Goal: Task Accomplishment & Management: Use online tool/utility

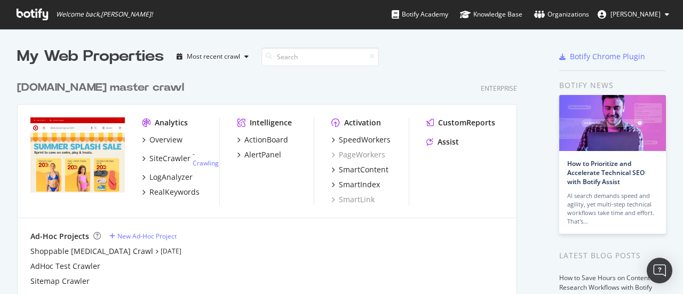
scroll to position [286, 666]
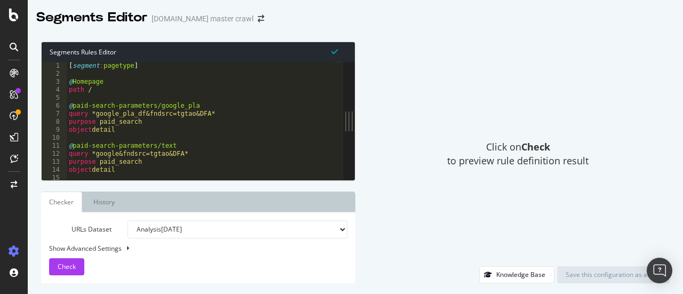
drag, startPoint x: 228, startPoint y: 85, endPoint x: 414, endPoint y: 142, distance: 194.9
click at [654, 134] on div "Segments Rules Editor 1 2 3 4 5 6 7 8 9 10 11 12 13 14 15 16 [ segment : pagety…" at bounding box center [355, 162] width 655 height 263
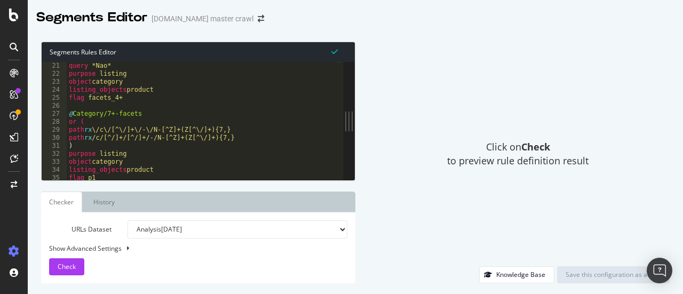
scroll to position [17375, 0]
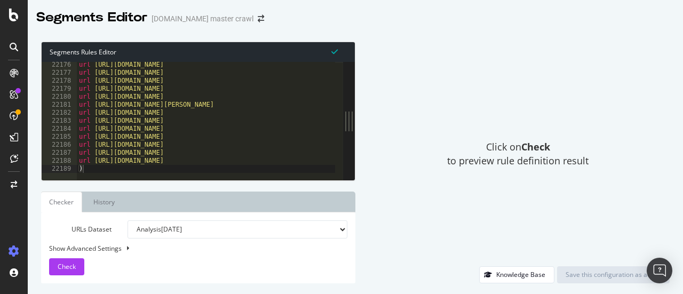
type textarea ")"
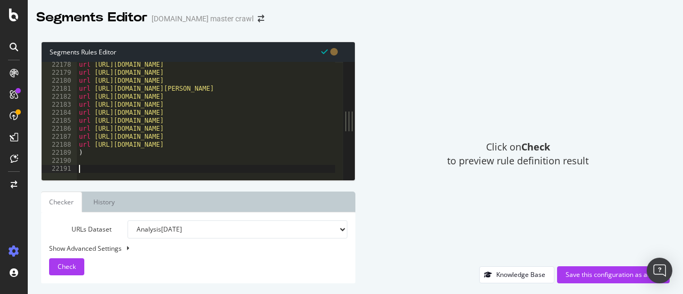
paste textarea ")"
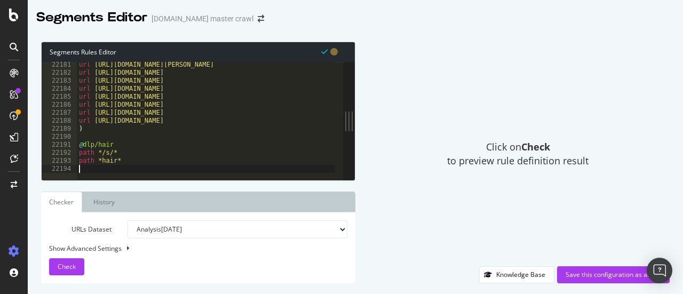
type textarea ")"
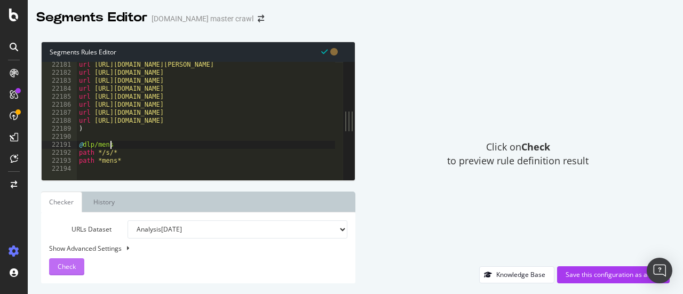
type textarea "@dlp/mens"
click at [78, 269] on button "Check" at bounding box center [66, 266] width 35 height 17
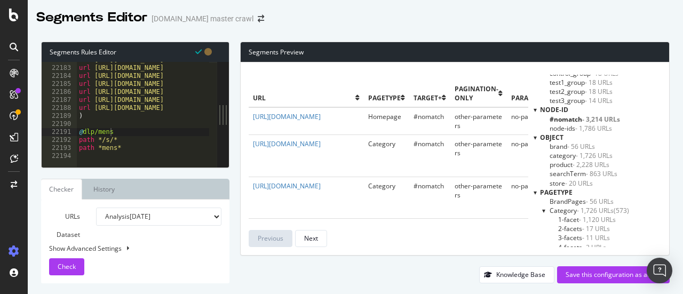
scroll to position [0, 0]
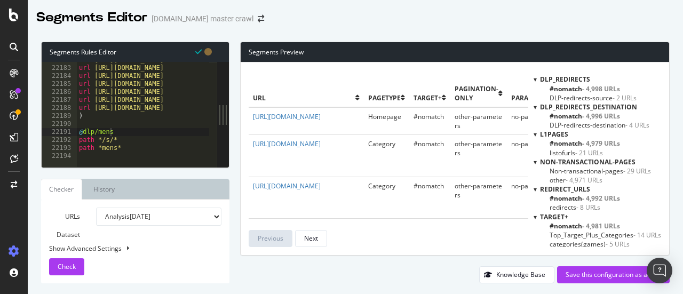
click at [534, 82] on div at bounding box center [535, 79] width 3 height 9
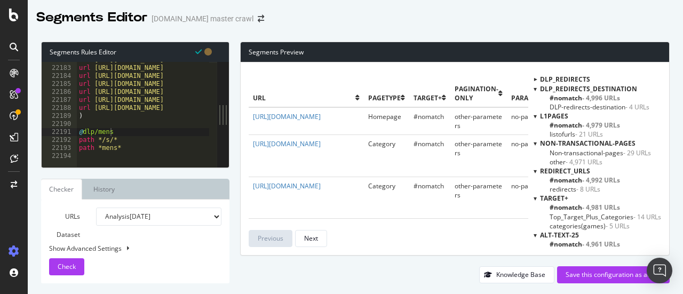
click at [534, 88] on div "DLP_Redirects_destination" at bounding box center [598, 88] width 128 height 9
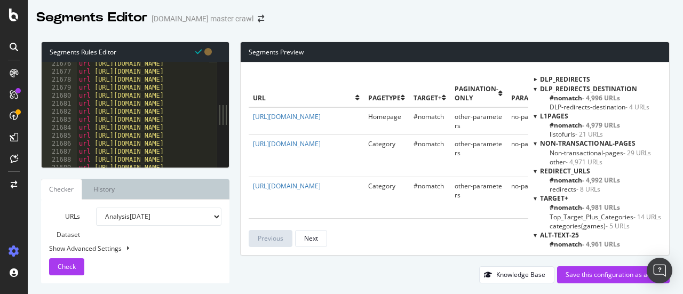
scroll to position [17388, 0]
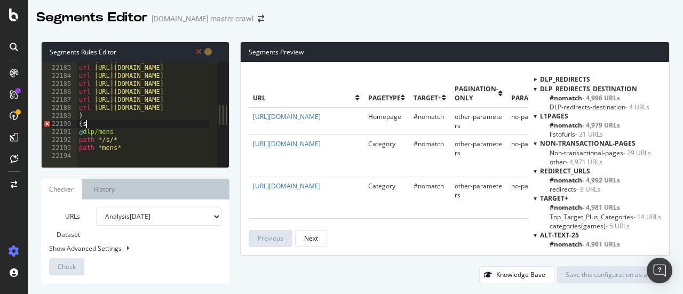
type textarea "{"
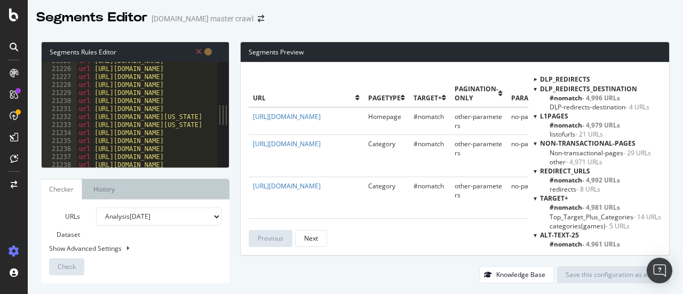
scroll to position [17388, 0]
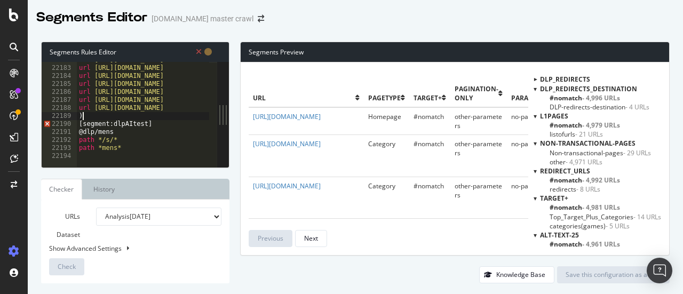
type textarea "[segment:dlpAItest]"
type textarea ")"
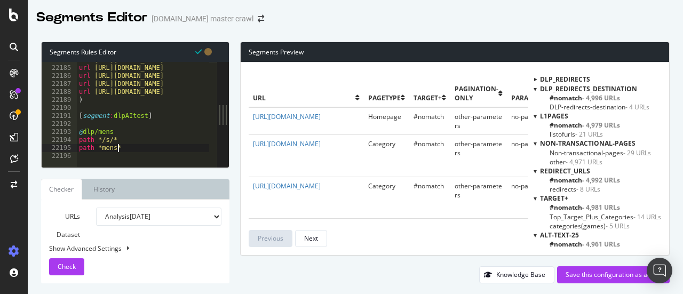
type textarea "path *mens*"
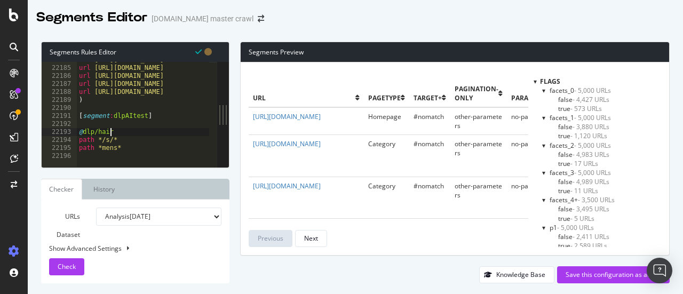
scroll to position [267, 0]
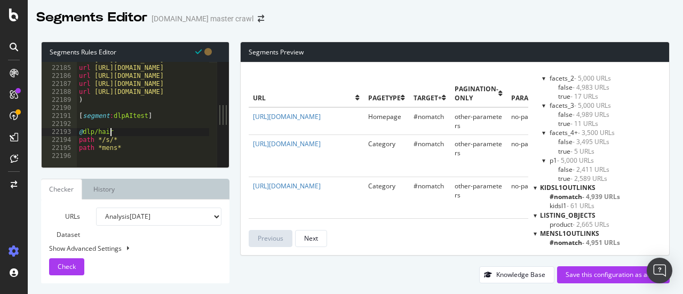
type textarea "path *mens*"
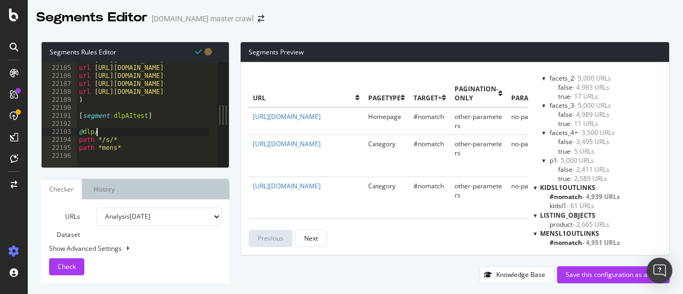
scroll to position [0, 1]
type textarea "@dlp/mens"
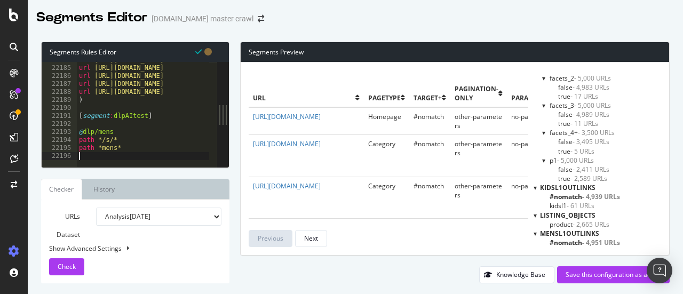
type textarea ")"
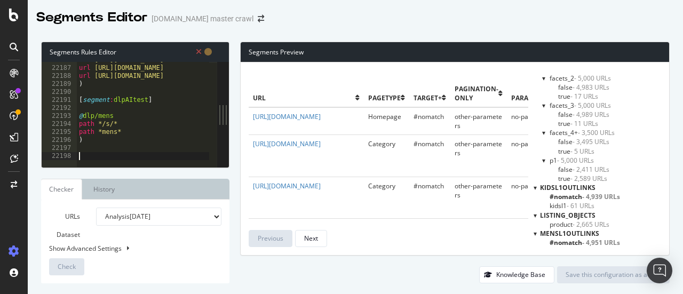
type textarea "{"
type textarea "[segment:dlpAIcontrol]"
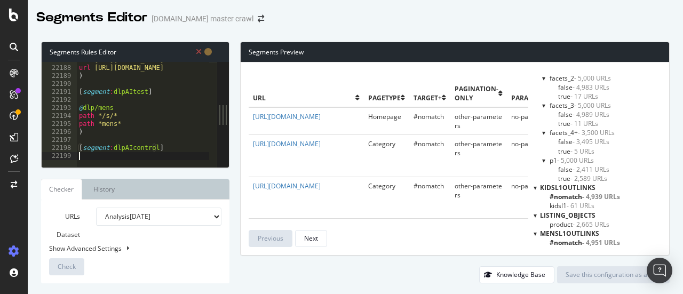
scroll to position [0, 0]
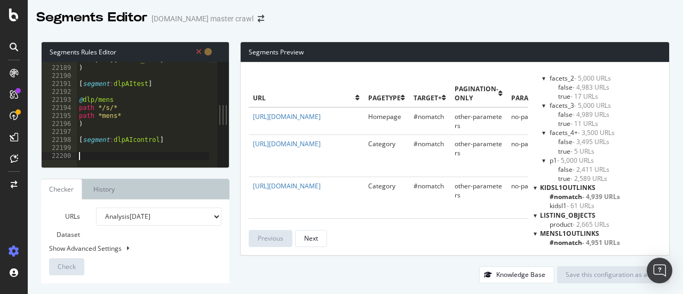
paste textarea "path not *mens*"
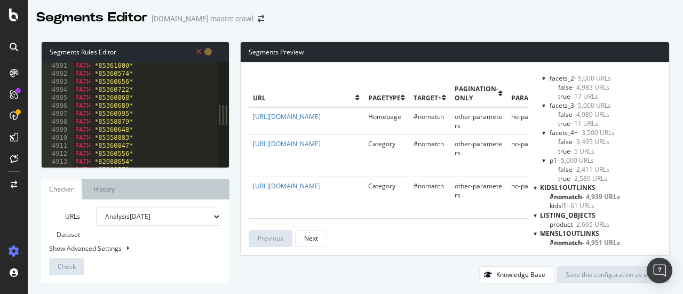
scroll to position [17388, 0]
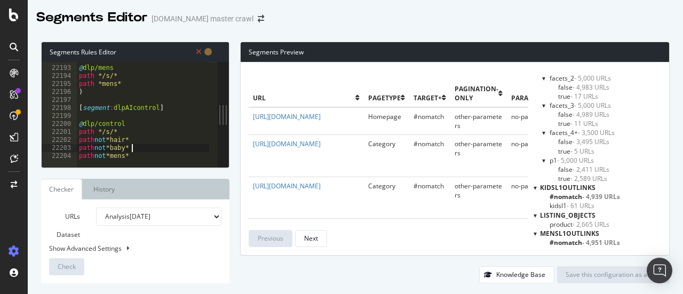
type textarea "path not *mens*"
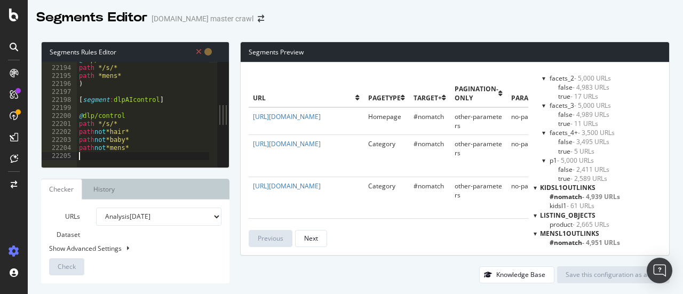
scroll to position [0, 0]
type textarea ")"
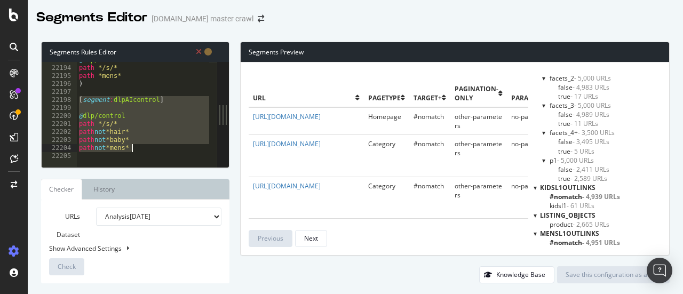
drag, startPoint x: 79, startPoint y: 101, endPoint x: 149, endPoint y: 146, distance: 83.8
type textarea "path not *baby* path not *mens*"
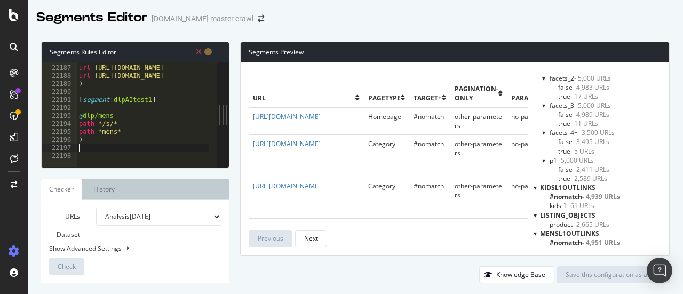
type textarea ")"
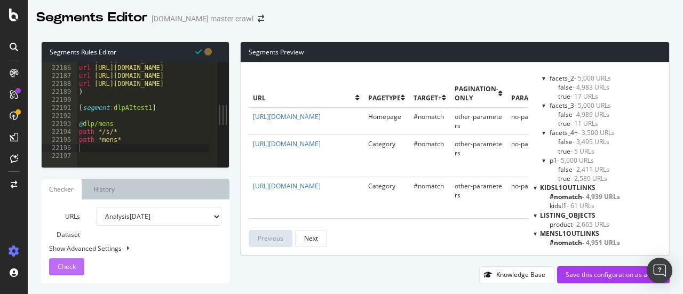
click at [69, 260] on div "Check" at bounding box center [67, 267] width 18 height 16
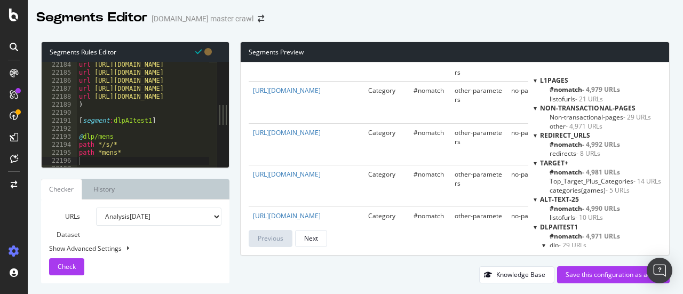
scroll to position [107, 0]
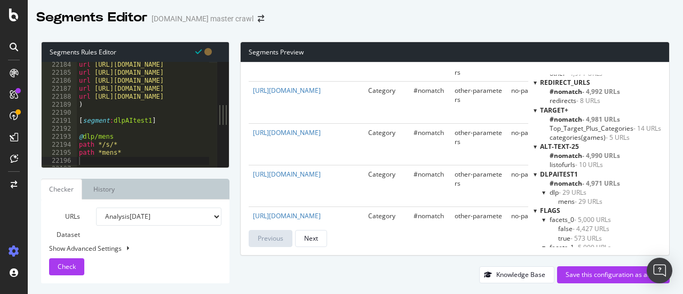
click at [561, 192] on span "- 29 URLs" at bounding box center [573, 192] width 28 height 9
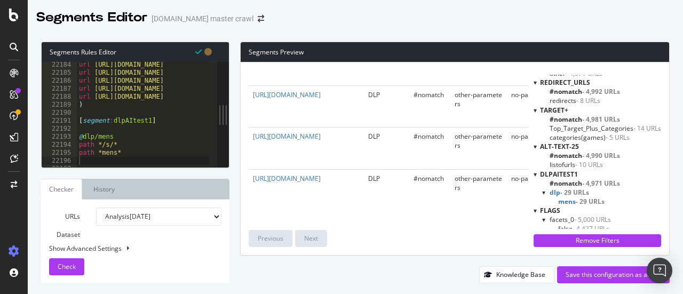
scroll to position [1112, 0]
type textarea "path */s/*"
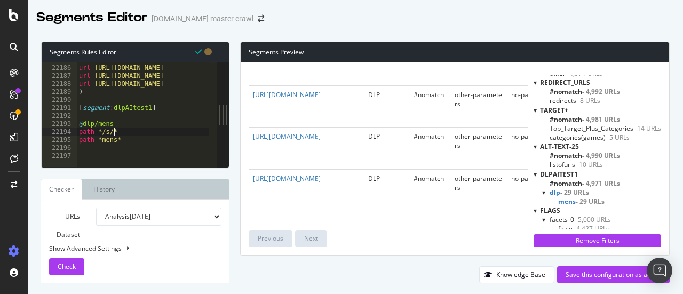
type textarea ")"
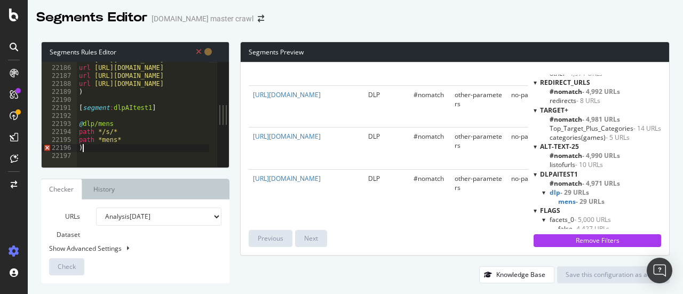
scroll to position [0, 0]
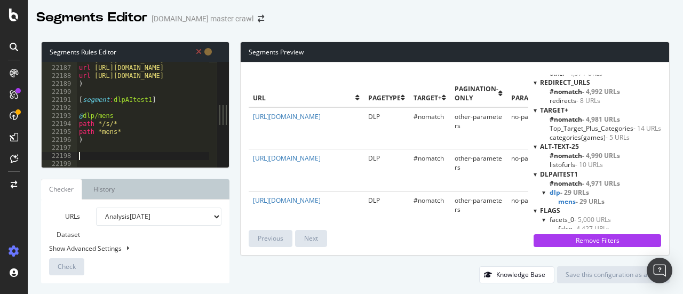
type textarea "{"
type textarea "[segment:dlpAIcontrol]"
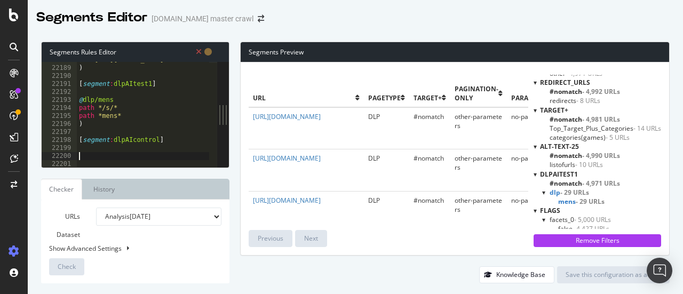
paste textarea "path not *mens*"
type textarea "path not *mens*"
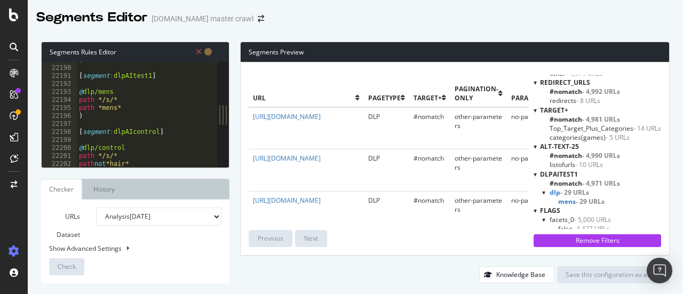
type textarea ")"
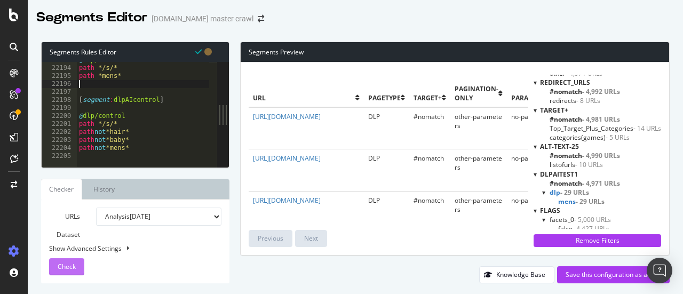
click at [78, 264] on button "Check" at bounding box center [66, 266] width 35 height 17
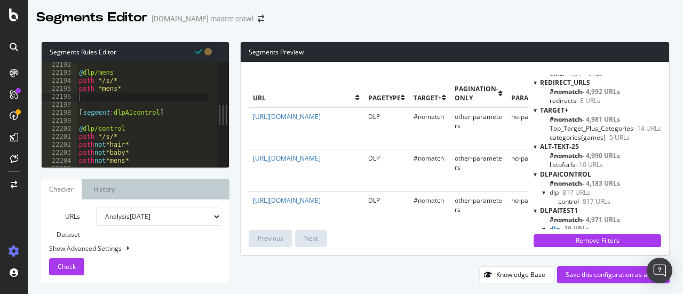
scroll to position [160, 0]
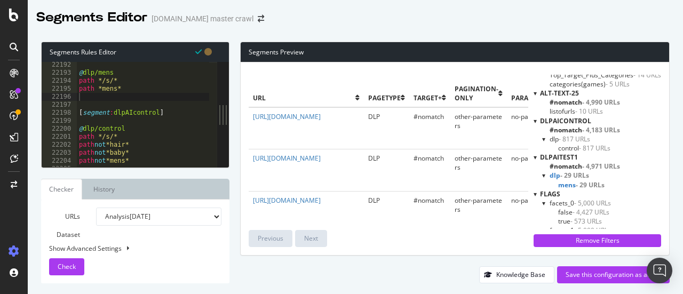
click at [584, 145] on span "- 817 URLs" at bounding box center [594, 148] width 31 height 9
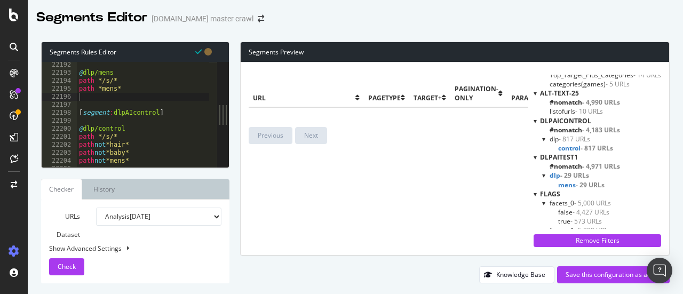
click at [569, 175] on span "- 29 URLs" at bounding box center [574, 175] width 29 height 9
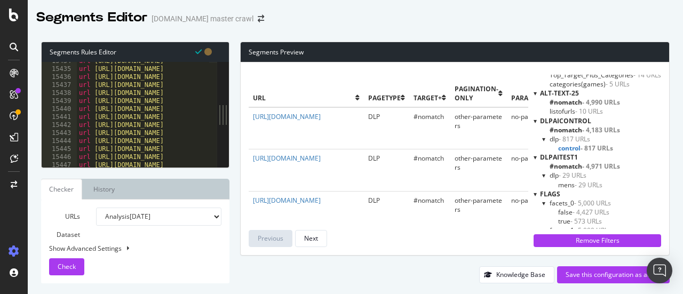
scroll to position [17388, 0]
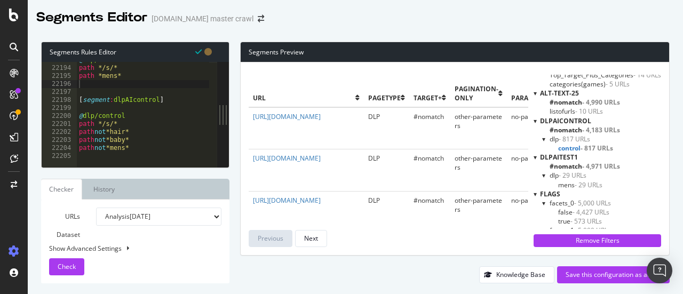
click at [568, 173] on span "- 29 URLs" at bounding box center [573, 175] width 28 height 9
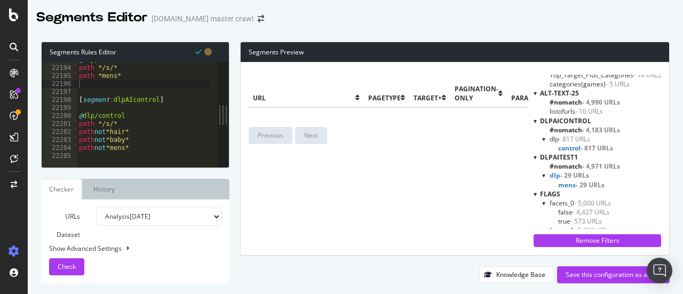
click at [576, 183] on span "- 29 URLs" at bounding box center [590, 184] width 29 height 9
click at [550, 175] on span "dlp - 29 URLs" at bounding box center [568, 175] width 37 height 9
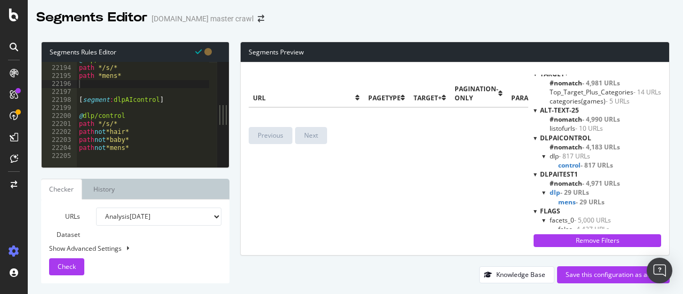
scroll to position [160, 0]
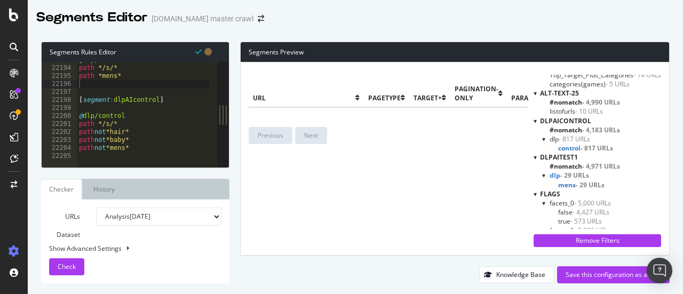
click at [542, 172] on div "dlp - 29 URLs" at bounding box center [601, 175] width 119 height 9
click at [560, 173] on span "- 29 URLs" at bounding box center [574, 175] width 29 height 9
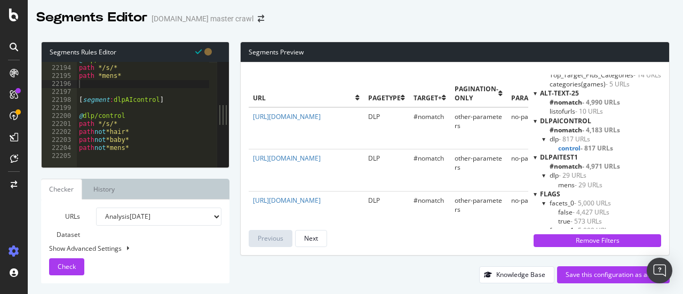
click at [562, 175] on span "- 29 URLs" at bounding box center [573, 175] width 28 height 9
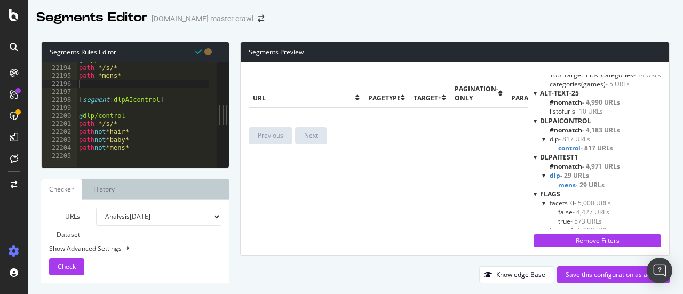
click at [562, 175] on span "- 29 URLs" at bounding box center [574, 175] width 29 height 9
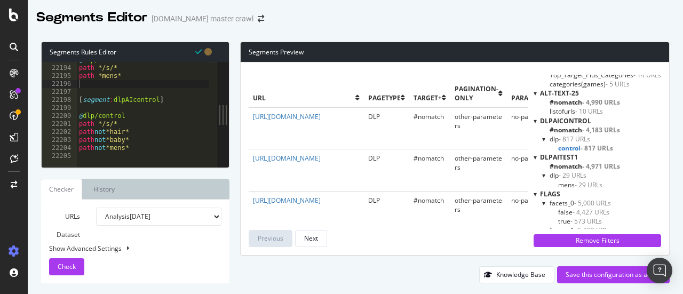
click at [591, 185] on span "- 29 URLs" at bounding box center [589, 184] width 28 height 9
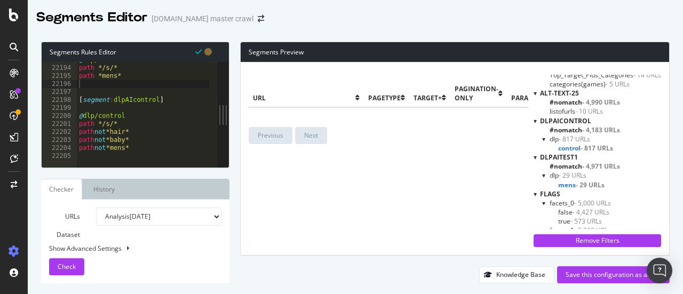
click at [559, 183] on span "mens - 29 URLs" at bounding box center [581, 184] width 46 height 9
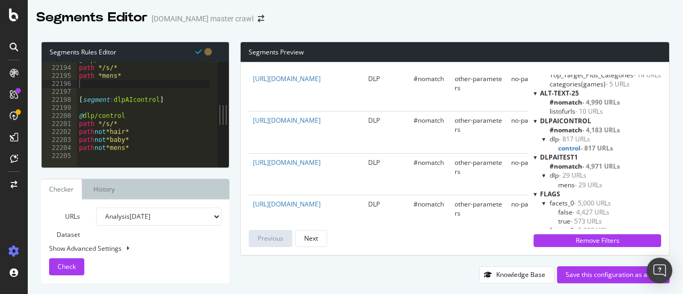
scroll to position [53, 0]
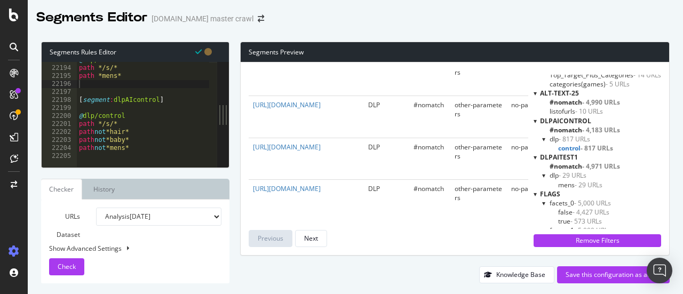
click at [562, 185] on span "mens - 29 URLs" at bounding box center [580, 184] width 44 height 9
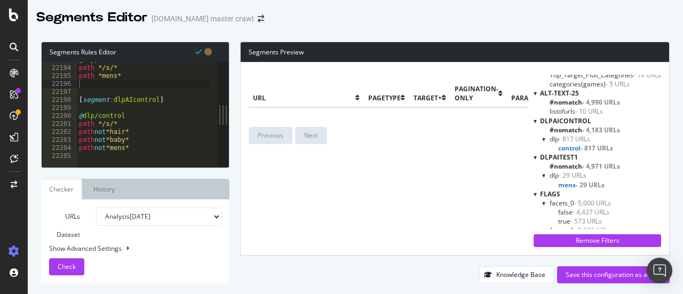
scroll to position [0, 0]
click at [562, 185] on span "mens - 29 URLs" at bounding box center [581, 184] width 46 height 9
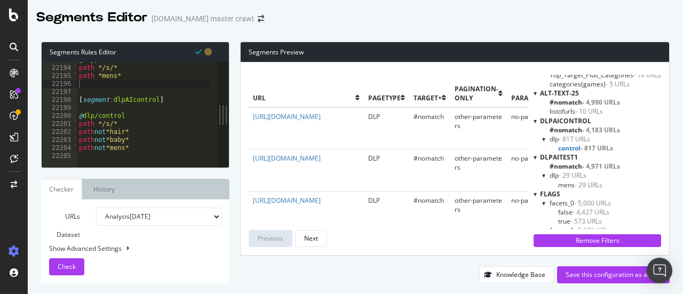
click at [561, 184] on span "mens - 29 URLs" at bounding box center [580, 184] width 44 height 9
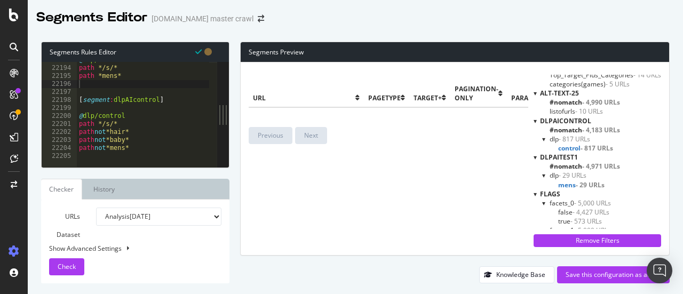
click at [562, 166] on span "#nomatch - 4,971 URLs" at bounding box center [585, 166] width 70 height 9
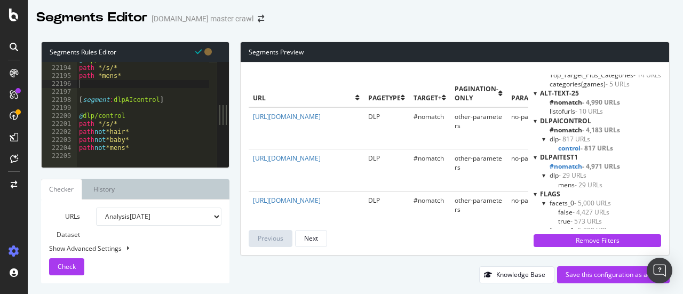
click at [589, 184] on span "- 29 URLs" at bounding box center [589, 184] width 28 height 9
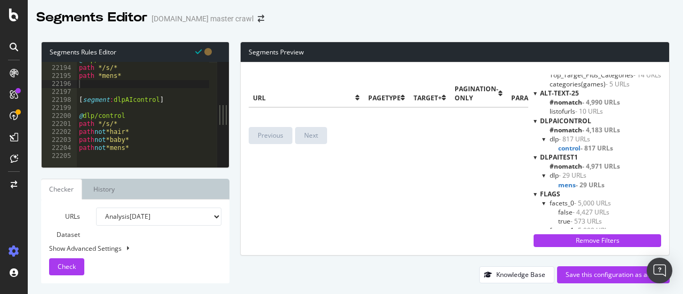
click at [565, 146] on span "control - 817 URLs" at bounding box center [585, 148] width 55 height 9
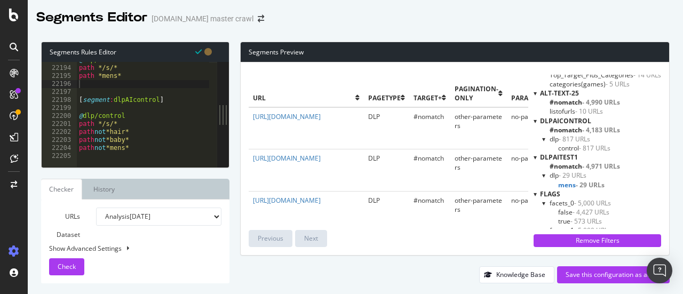
click at [561, 183] on span "mens - 29 URLs" at bounding box center [581, 184] width 46 height 9
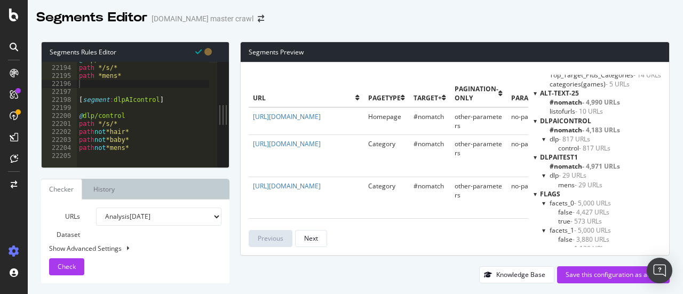
click at [564, 149] on span "control - 817 URLs" at bounding box center [584, 148] width 52 height 9
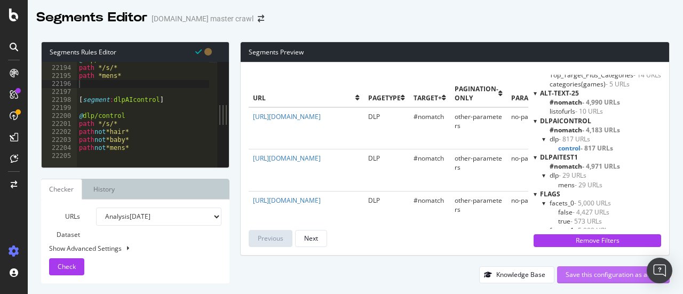
click at [595, 277] on div "Save this configuration as active" at bounding box center [614, 274] width 96 height 9
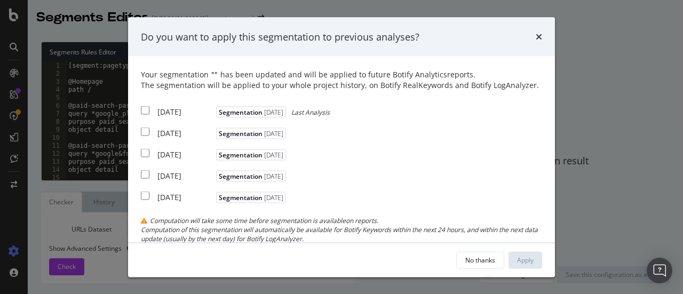
click at [149, 110] on div "2025 Sep. 1st Segmentation 2025-08-20 Last Analysis" at bounding box center [235, 110] width 189 height 13
checkbox input "true"
click at [149, 129] on input "modal" at bounding box center [145, 132] width 9 height 9
checkbox input "true"
click at [145, 150] on input "modal" at bounding box center [145, 153] width 9 height 9
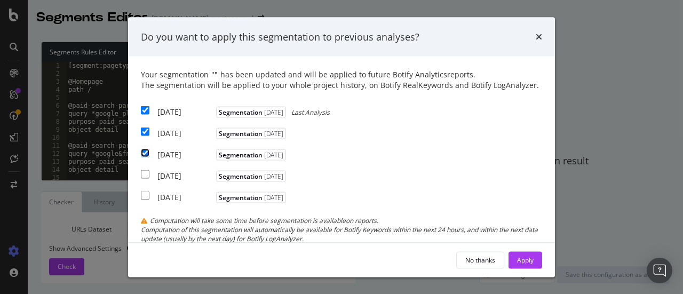
checkbox input "true"
click at [528, 260] on div "Apply" at bounding box center [525, 259] width 17 height 9
